Goal: Task Accomplishment & Management: Complete application form

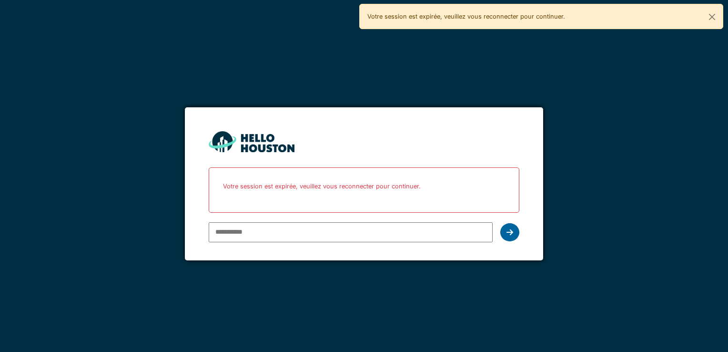
type input "**********"
click at [513, 230] on div at bounding box center [510, 232] width 19 height 18
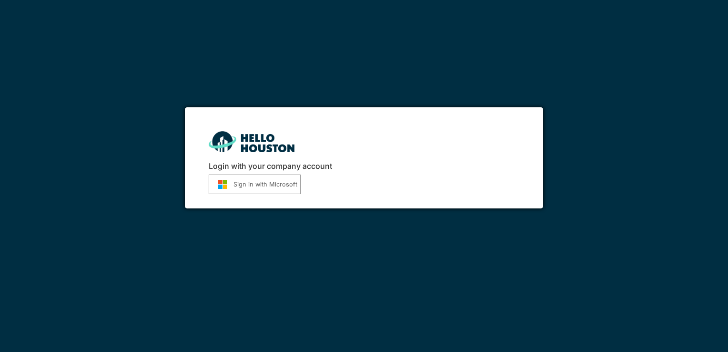
click at [240, 184] on button "Sign in with Microsoft" at bounding box center [255, 184] width 92 height 20
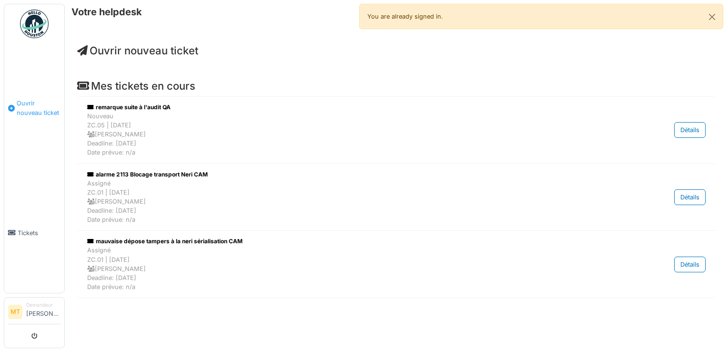
click at [31, 104] on span "Ouvrir nouveau ticket" at bounding box center [39, 108] width 44 height 18
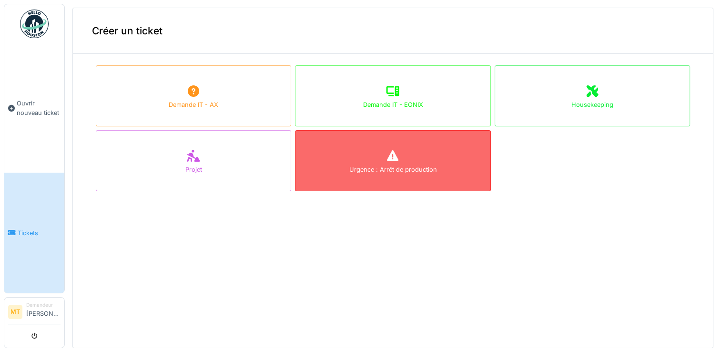
click at [404, 168] on div "Urgence : Arrêt de production" at bounding box center [393, 169] width 88 height 9
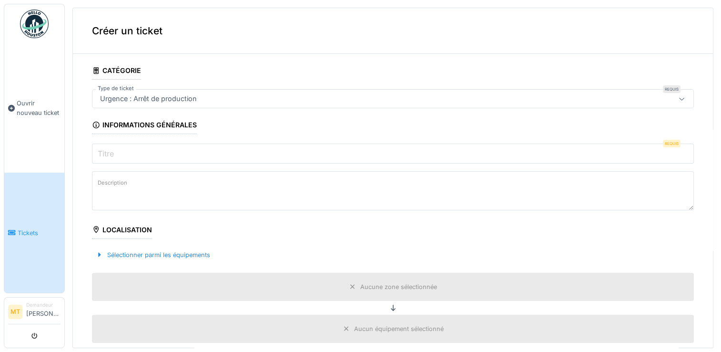
click at [151, 153] on input "Titre" at bounding box center [393, 153] width 602 height 20
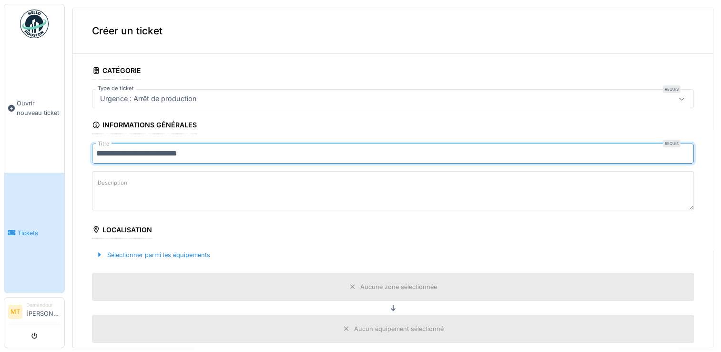
type input "**********"
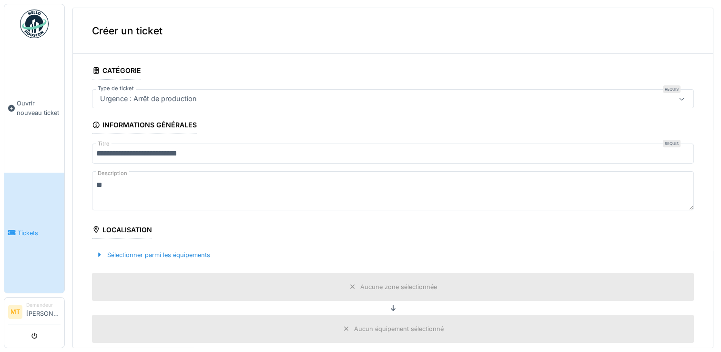
type textarea "*"
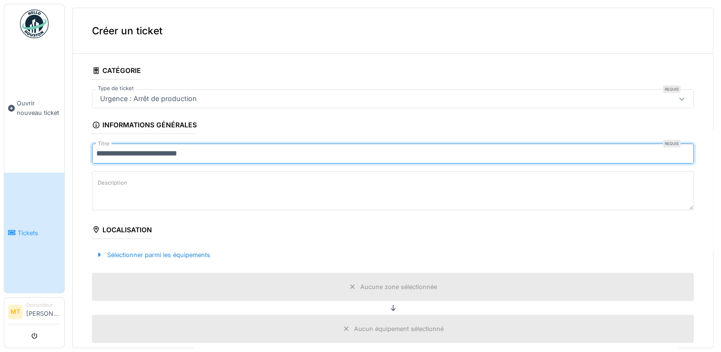
click at [207, 153] on input "**********" at bounding box center [393, 153] width 602 height 20
type input "**********"
click at [148, 187] on textarea "Description" at bounding box center [393, 190] width 602 height 39
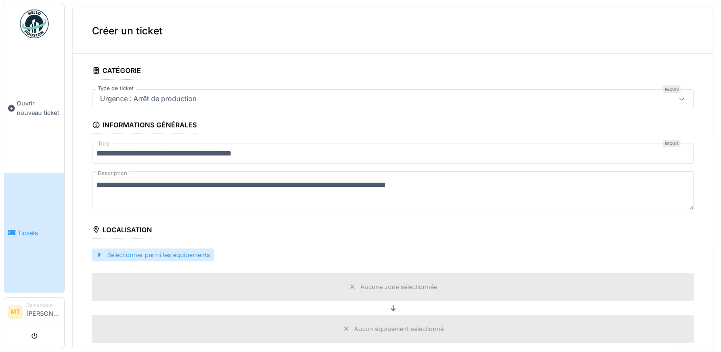
type textarea "**********"
drag, startPoint x: 101, startPoint y: 253, endPoint x: 106, endPoint y: 255, distance: 5.1
click at [101, 253] on div at bounding box center [100, 254] width 8 height 9
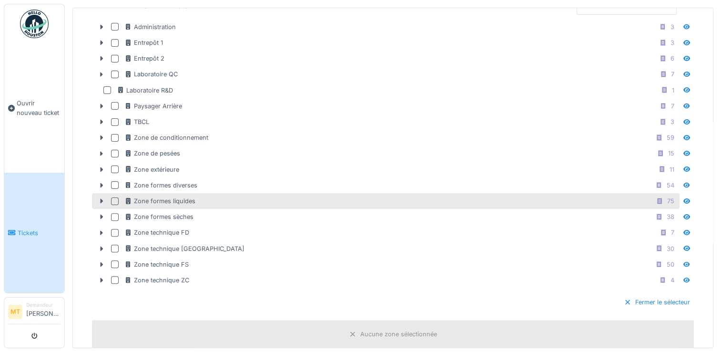
scroll to position [286, 0]
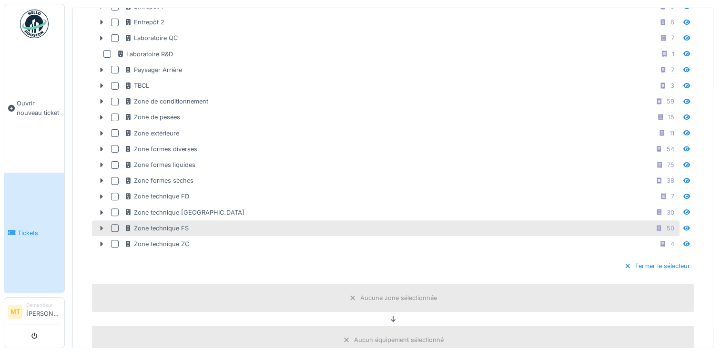
click at [101, 225] on icon at bounding box center [102, 227] width 3 height 5
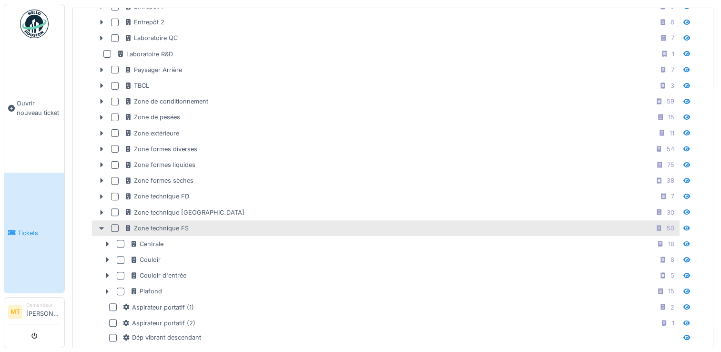
click at [99, 225] on icon at bounding box center [102, 228] width 8 height 6
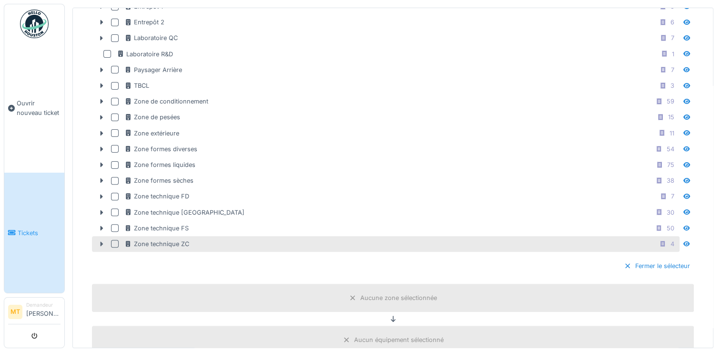
click at [101, 242] on icon at bounding box center [102, 244] width 3 height 5
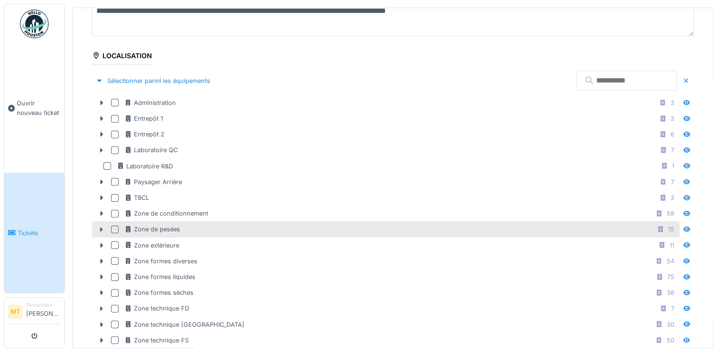
scroll to position [191, 0]
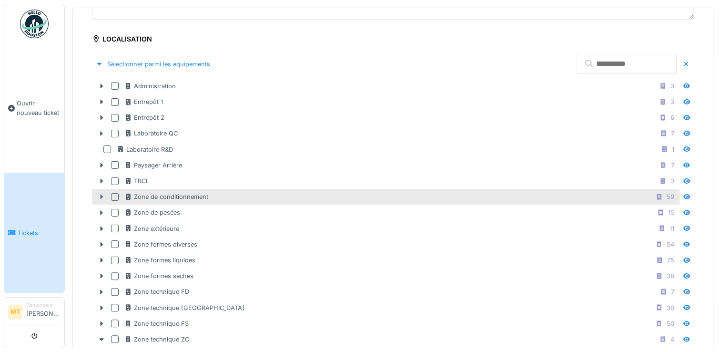
click at [99, 195] on icon at bounding box center [102, 197] width 8 height 6
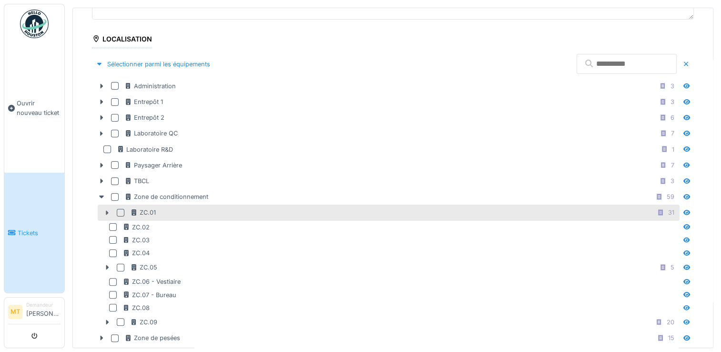
click at [107, 210] on icon at bounding box center [107, 212] width 3 height 5
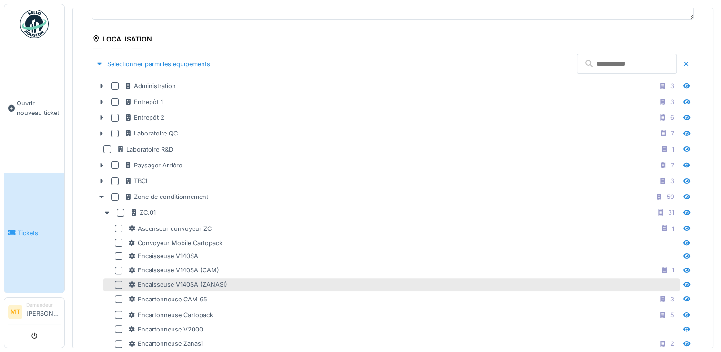
click at [118, 281] on div at bounding box center [119, 285] width 8 height 8
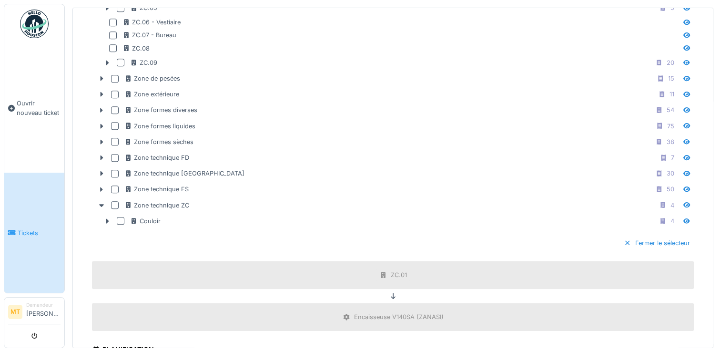
scroll to position [906, 0]
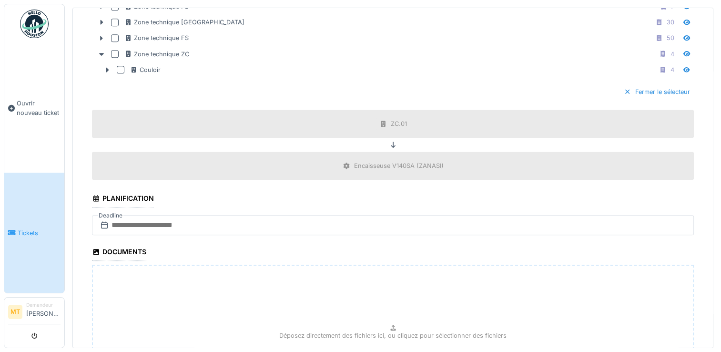
click at [102, 221] on icon at bounding box center [105, 225] width 10 height 8
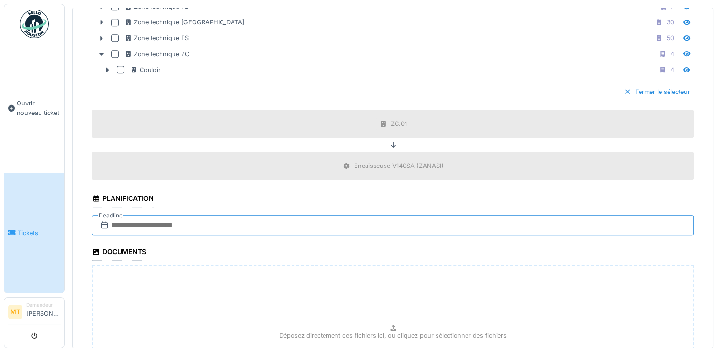
click at [120, 217] on input "text" at bounding box center [393, 225] width 602 height 20
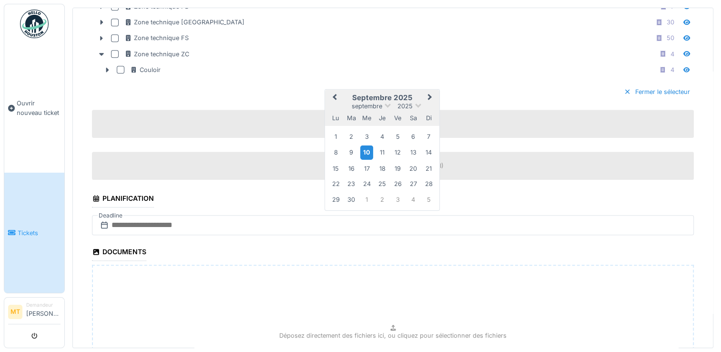
click at [368, 146] on div "10" at bounding box center [366, 152] width 13 height 14
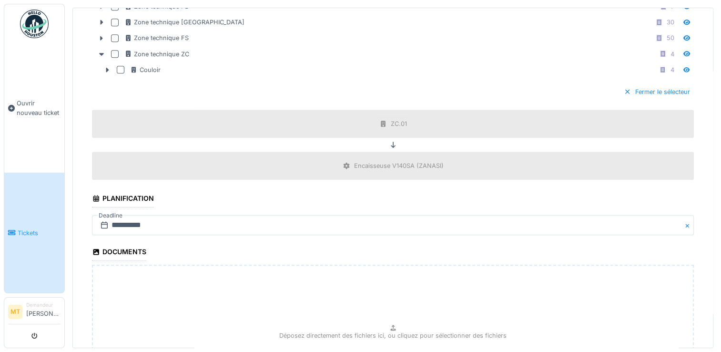
scroll to position [1020, 0]
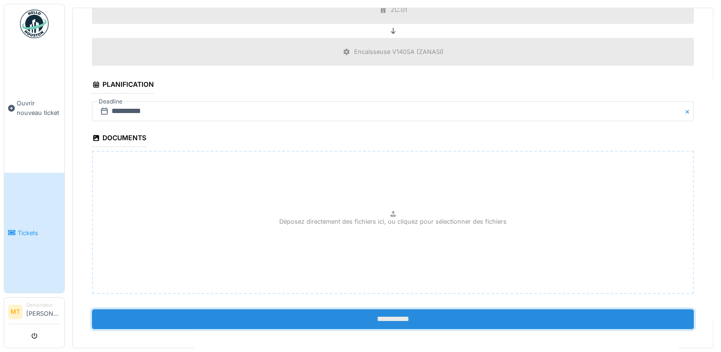
click at [406, 309] on input "**********" at bounding box center [393, 319] width 602 height 20
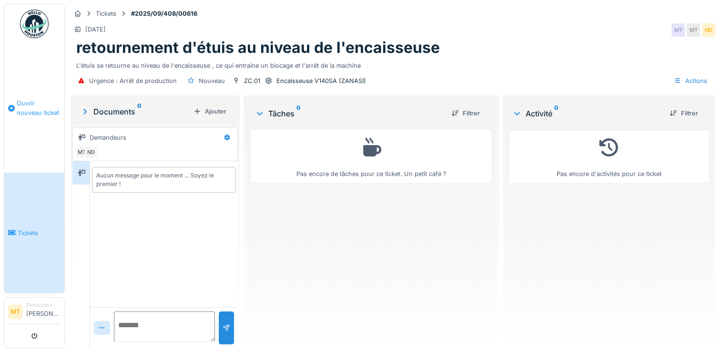
click at [33, 106] on span "Ouvrir nouveau ticket" at bounding box center [39, 108] width 44 height 18
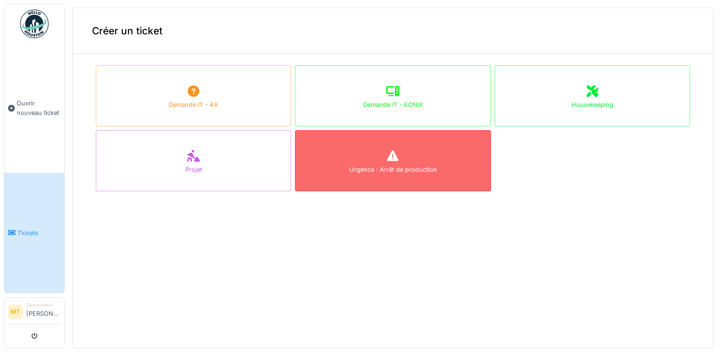
click at [401, 158] on div "Urgence : Arrêt de production" at bounding box center [392, 160] width 195 height 61
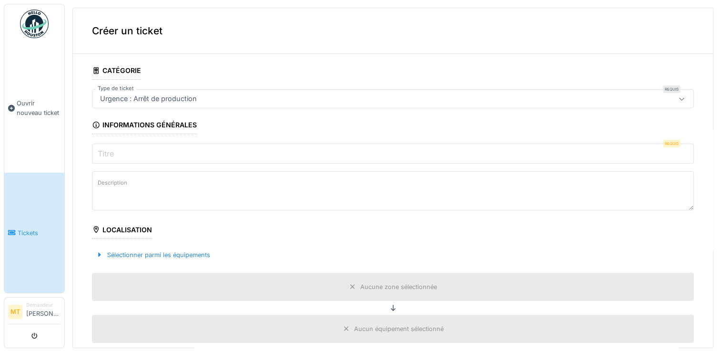
click at [151, 153] on input "Titre" at bounding box center [393, 153] width 602 height 20
click at [167, 154] on input "Titre" at bounding box center [393, 153] width 602 height 20
click at [226, 152] on input "Titre" at bounding box center [393, 153] width 602 height 20
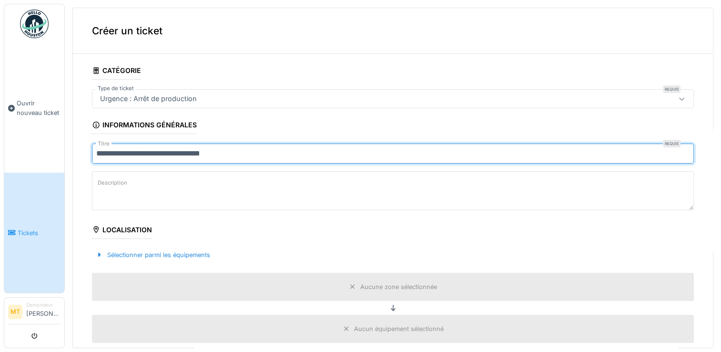
drag, startPoint x: 219, startPoint y: 154, endPoint x: 201, endPoint y: 147, distance: 19.0
click at [212, 150] on input "**********" at bounding box center [393, 153] width 602 height 20
type input "**********"
click at [225, 192] on textarea "Description" at bounding box center [393, 190] width 602 height 39
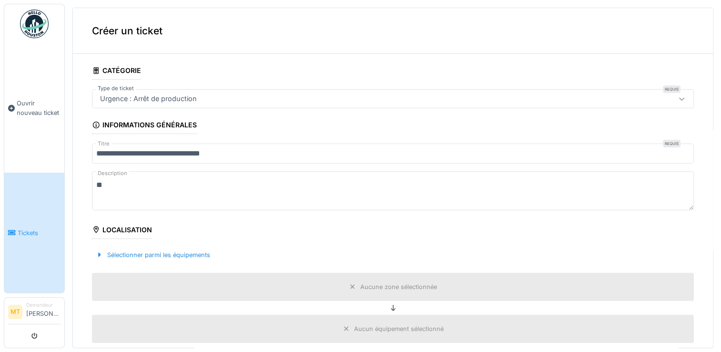
type textarea "*"
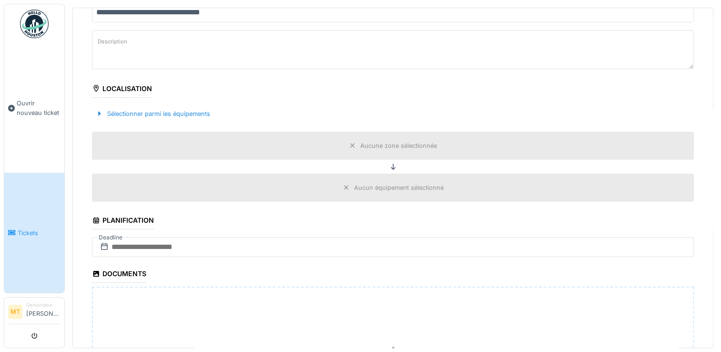
scroll to position [143, 0]
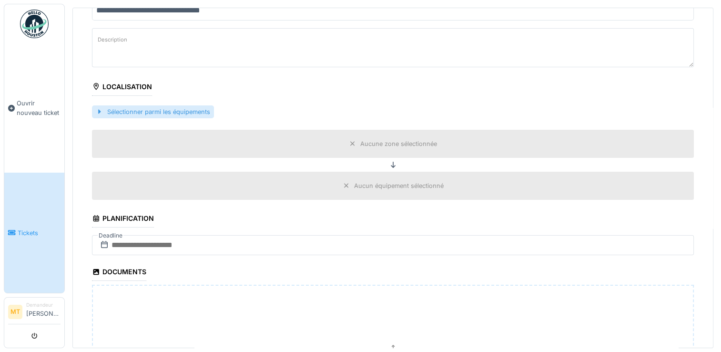
click at [100, 110] on div at bounding box center [100, 111] width 8 height 9
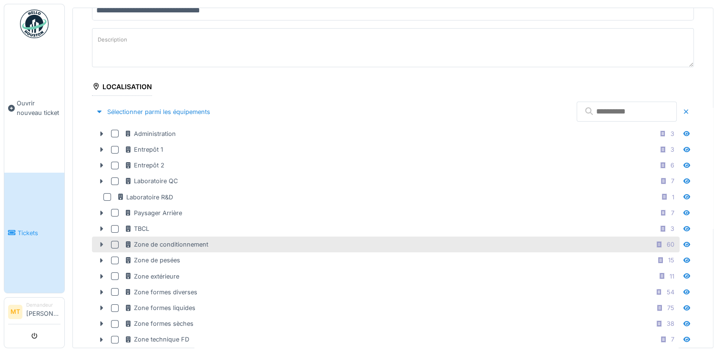
click at [102, 242] on icon at bounding box center [102, 244] width 3 height 5
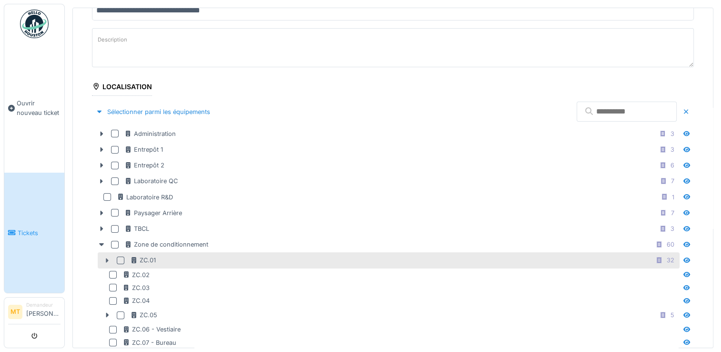
click at [107, 258] on icon at bounding box center [107, 260] width 3 height 5
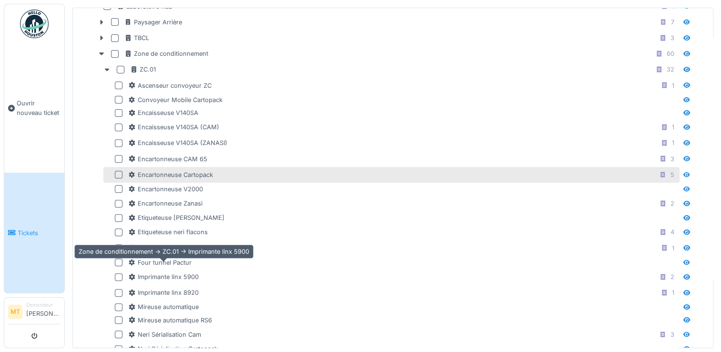
scroll to position [381, 0]
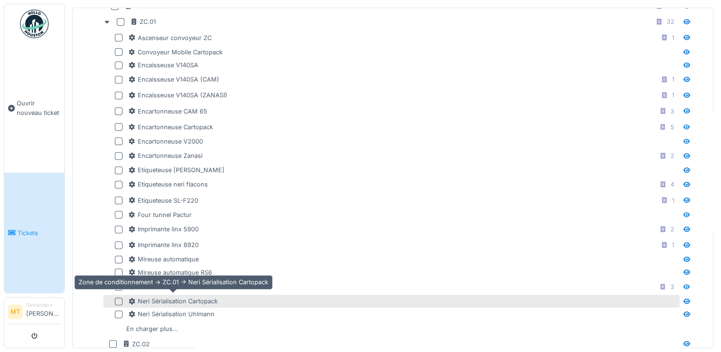
click at [196, 297] on div "Neri Sérialisation Cartopack" at bounding box center [173, 301] width 90 height 9
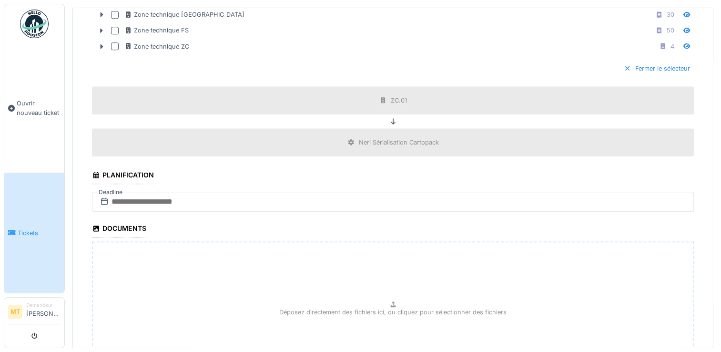
scroll to position [858, 0]
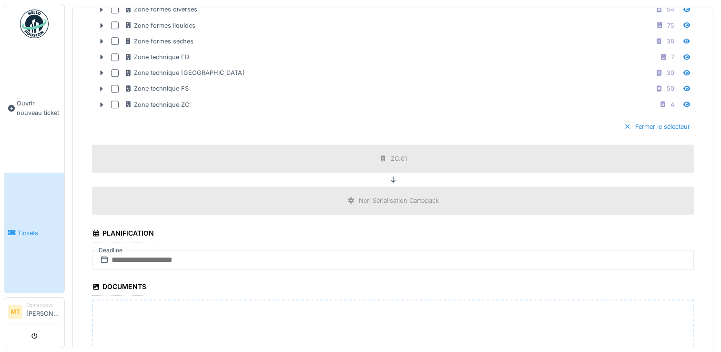
click at [103, 256] on icon at bounding box center [105, 260] width 10 height 8
click at [128, 254] on input "text" at bounding box center [393, 260] width 602 height 20
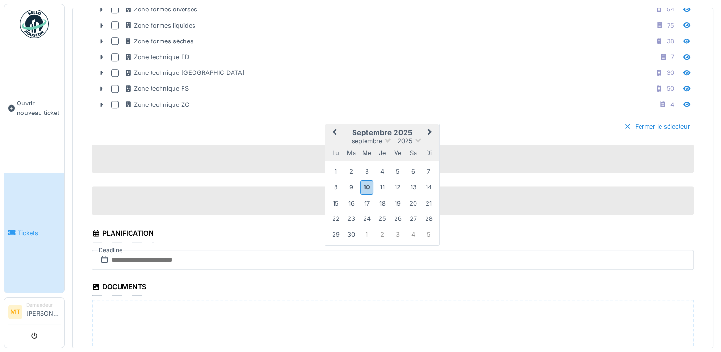
click at [368, 180] on div "10" at bounding box center [366, 187] width 13 height 14
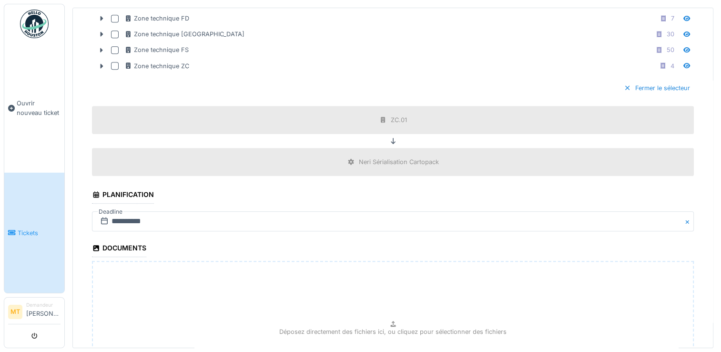
scroll to position [1007, 0]
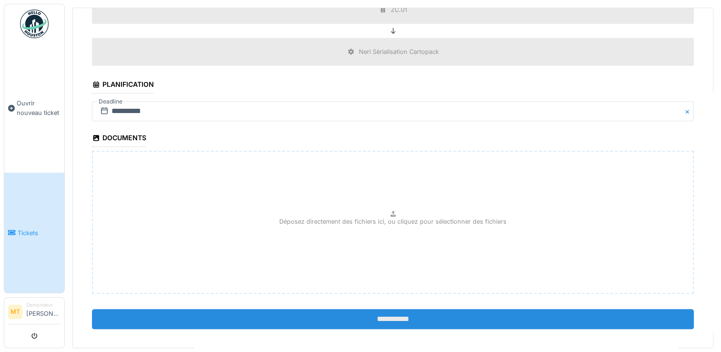
click at [394, 312] on input "**********" at bounding box center [393, 319] width 602 height 20
